Goal: Find contact information: Find contact information

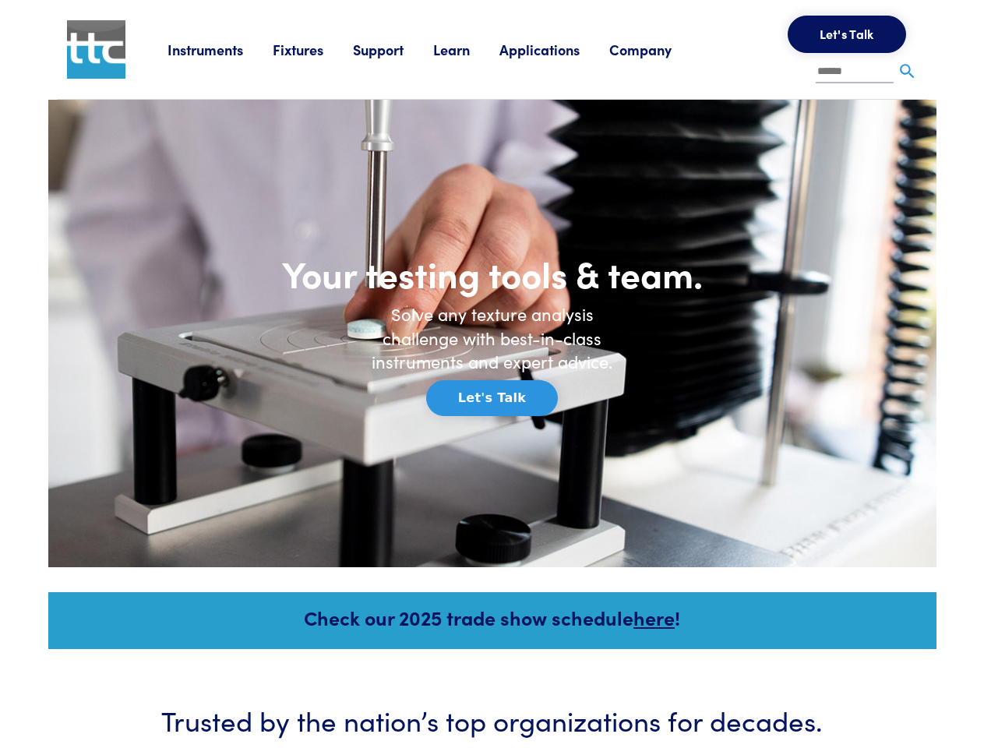
click at [492, 374] on h6 "Solve any texture analysis challenge with best-in-class instruments and expert …" at bounding box center [492, 338] width 265 height 72
click at [220, 49] on link "Instruments" at bounding box center [220, 49] width 105 height 19
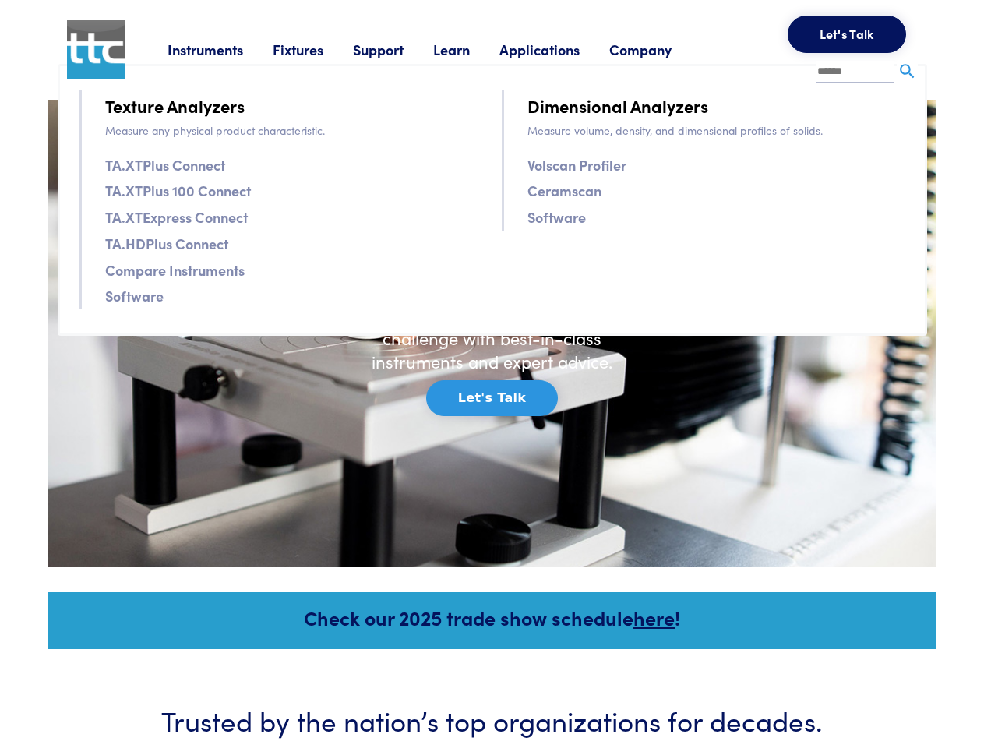
click at [315, 49] on link "Fixtures" at bounding box center [313, 49] width 80 height 19
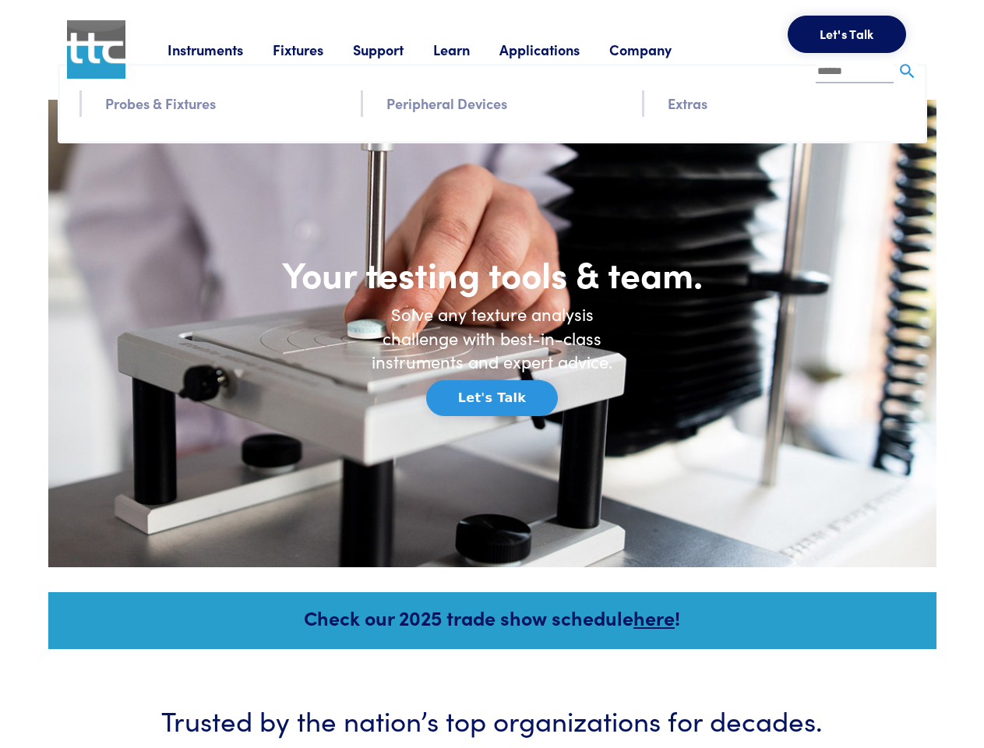
click at [396, 49] on link "Support" at bounding box center [393, 49] width 80 height 19
click at [471, 49] on link "Learn" at bounding box center [466, 49] width 66 height 19
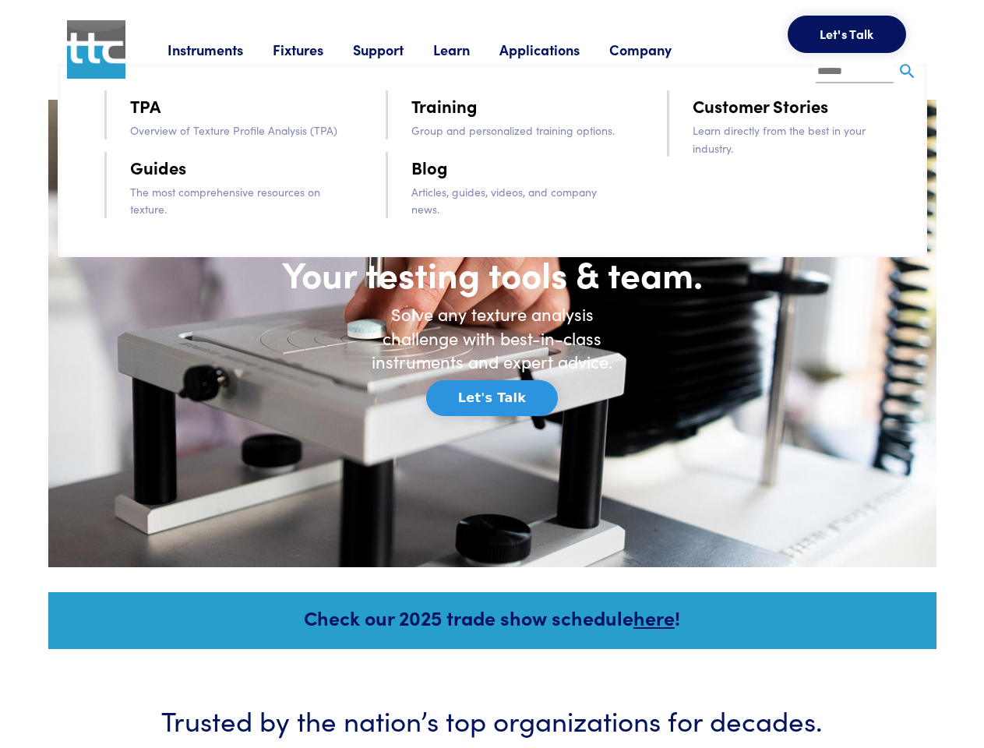
click at [560, 49] on link "Applications" at bounding box center [554, 49] width 110 height 19
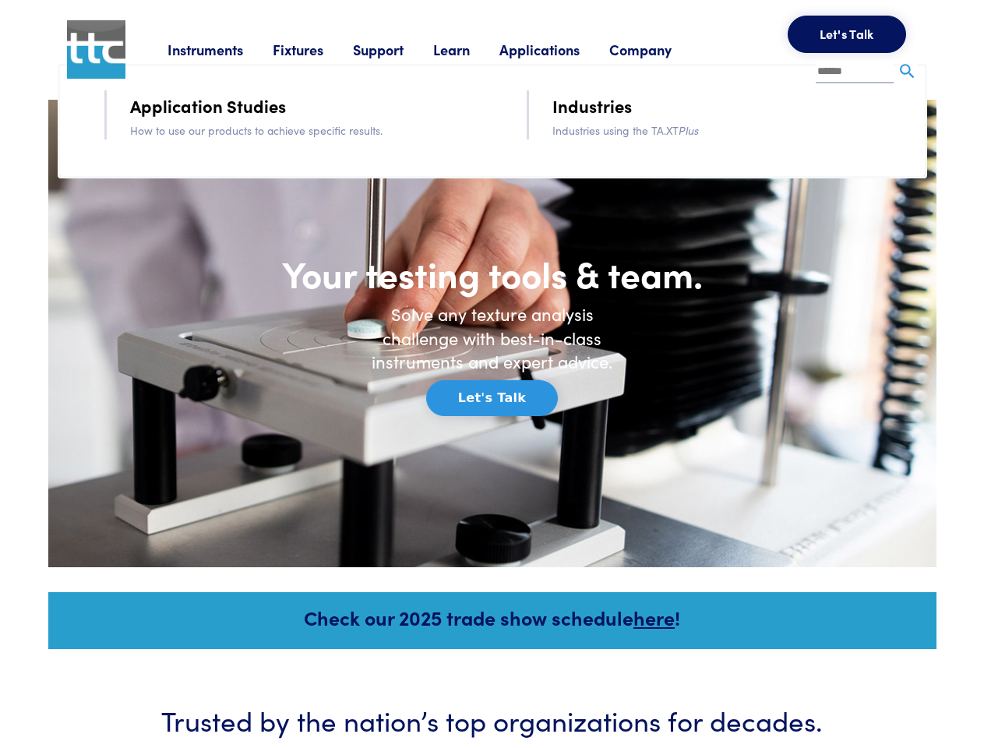
click at [661, 49] on link "Company" at bounding box center [655, 49] width 92 height 19
click at [847, 34] on button "Let's Talk" at bounding box center [847, 34] width 118 height 37
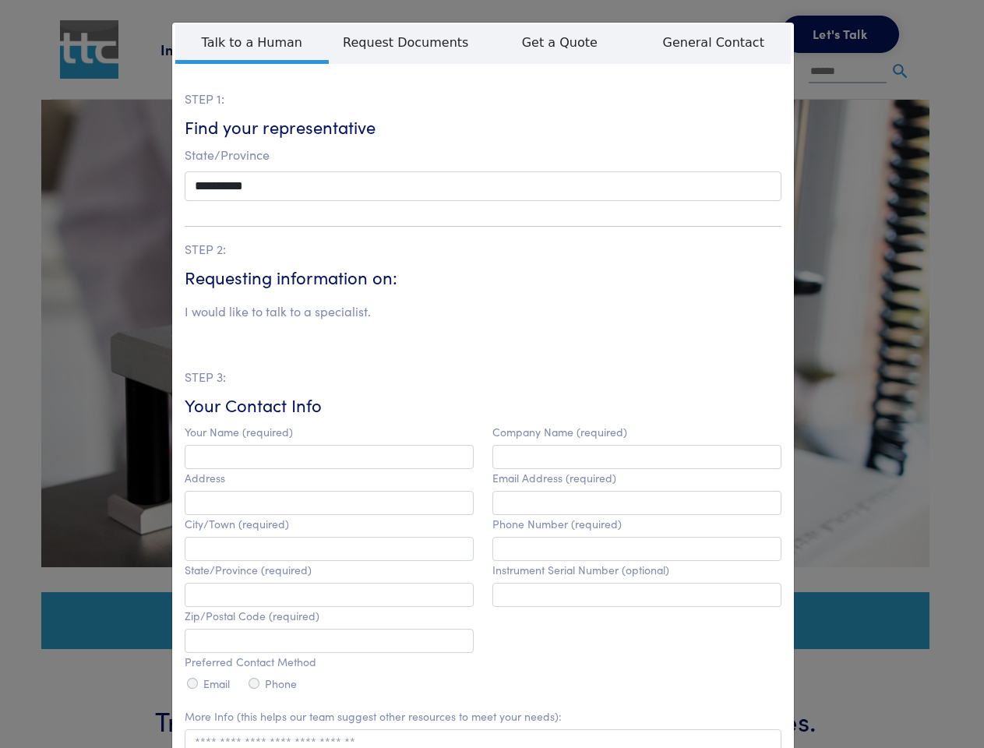
click at [907, 72] on div "**********" at bounding box center [492, 374] width 984 height 748
click at [492, 425] on label "Company Name (required)" at bounding box center [559, 431] width 135 height 13
